Goal: Information Seeking & Learning: Learn about a topic

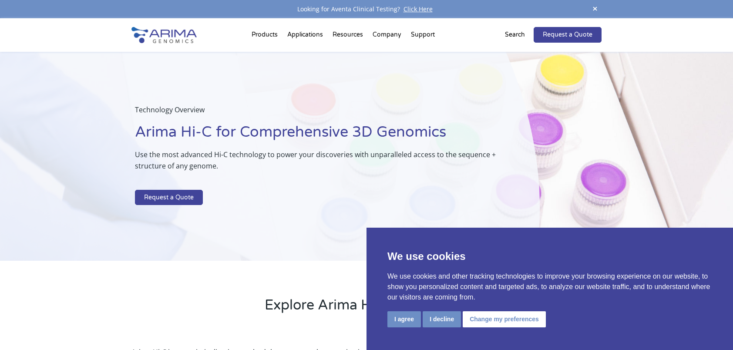
drag, startPoint x: 343, startPoint y: 239, endPoint x: 340, endPoint y: 235, distance: 5.5
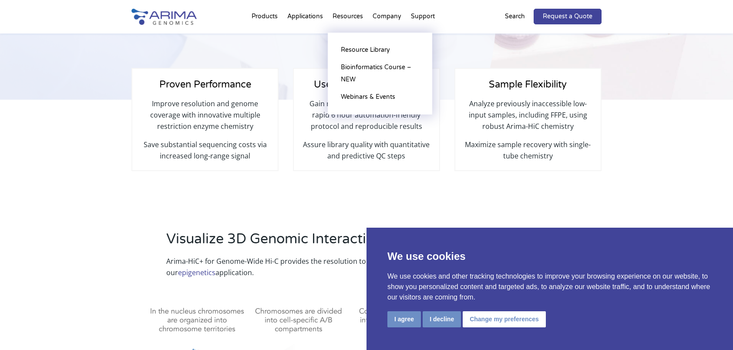
scroll to position [212, 0]
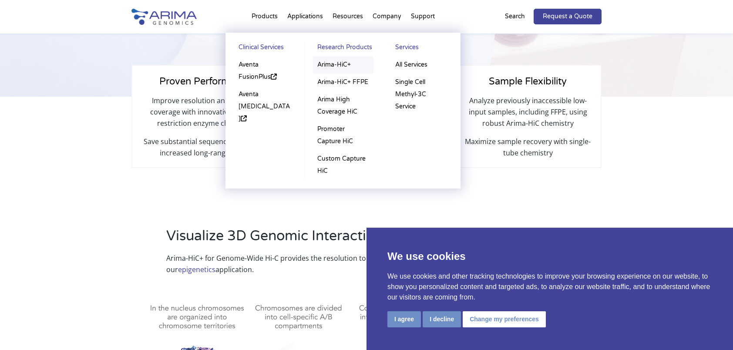
click at [346, 67] on link "Arima-HiC+" at bounding box center [343, 64] width 61 height 17
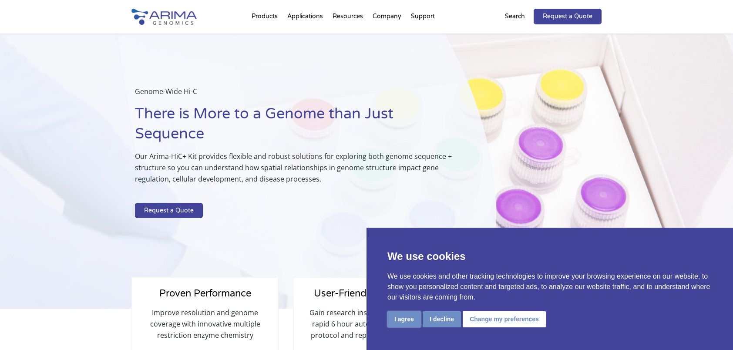
click at [401, 324] on button "I agree" at bounding box center [404, 319] width 34 height 16
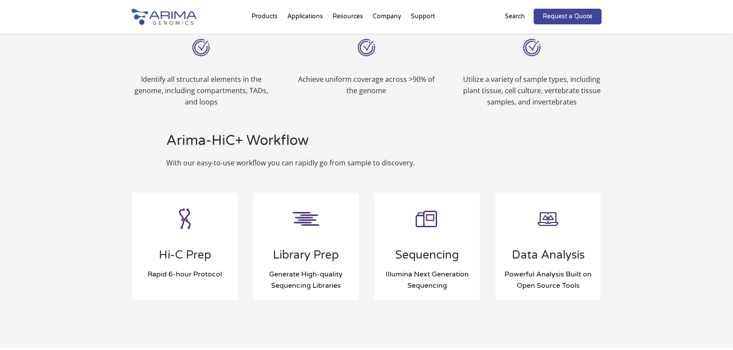
scroll to position [814, 0]
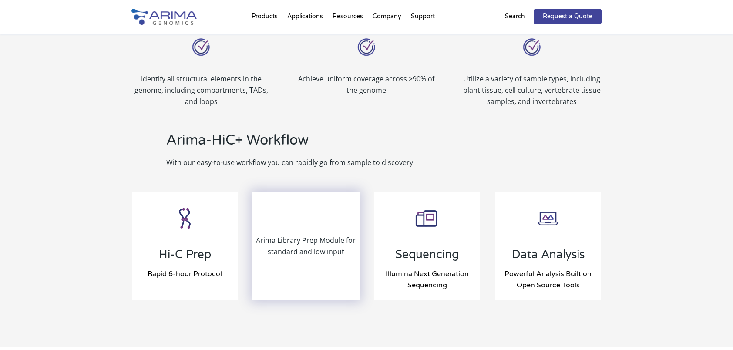
click at [296, 251] on p "Arima Library Prep Module for standard and low input" at bounding box center [305, 246] width 105 height 23
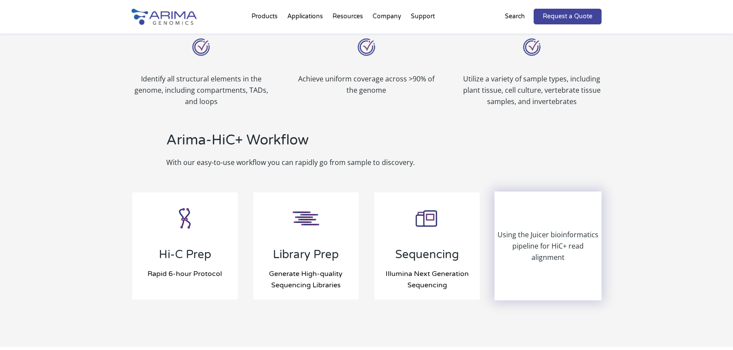
click at [546, 221] on div "Using the Juicer bioinformatics pipeline for HiC+ read alignment" at bounding box center [547, 245] width 105 height 107
click at [543, 268] on div "Using the Juicer bioinformatics pipeline for HiC+ read alignment" at bounding box center [547, 245] width 105 height 107
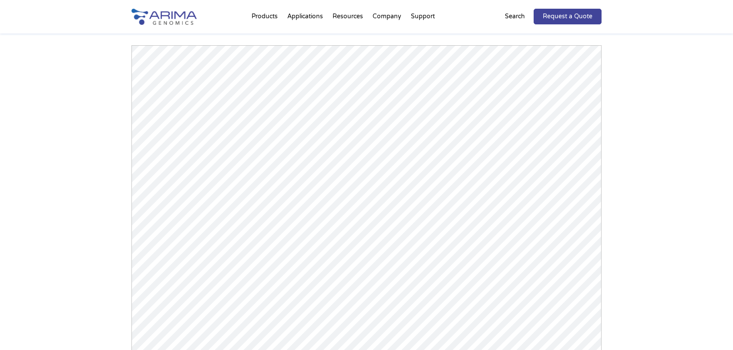
scroll to position [1203, 0]
